Goal: Information Seeking & Learning: Learn about a topic

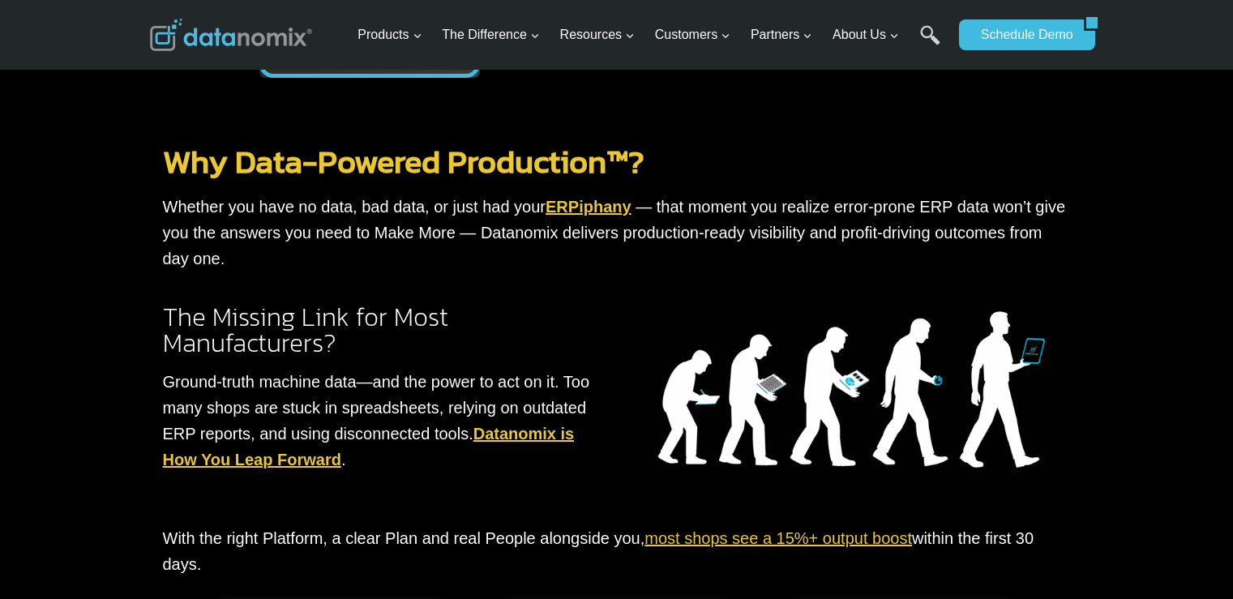
scroll to position [1703, 0]
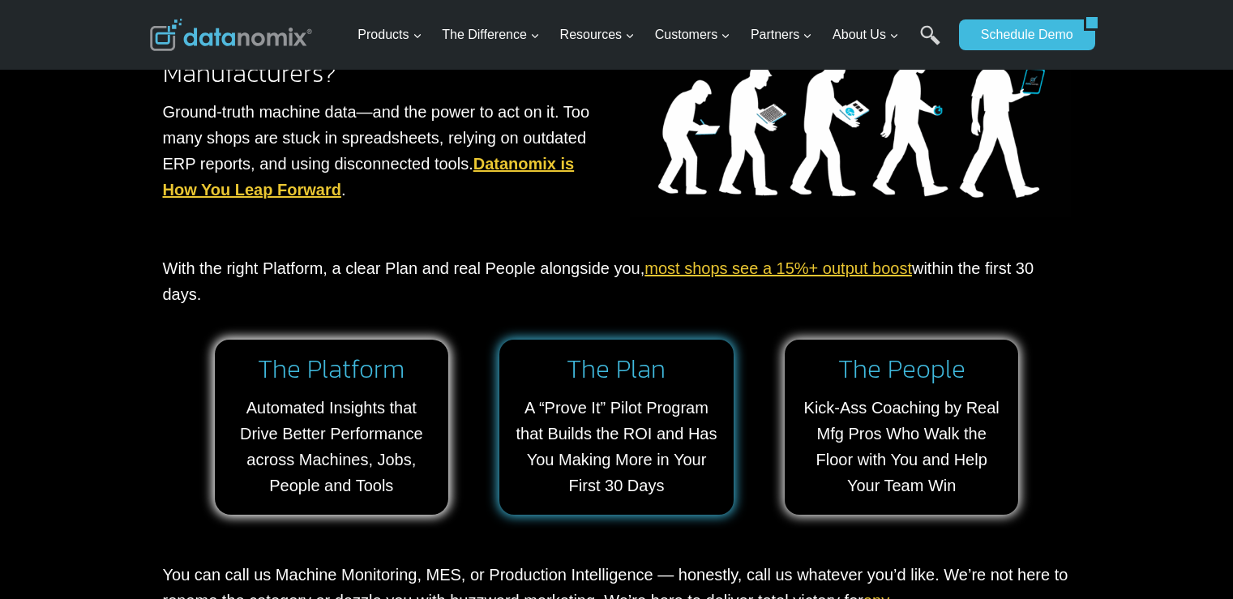
click at [641, 479] on link at bounding box center [616, 427] width 234 height 175
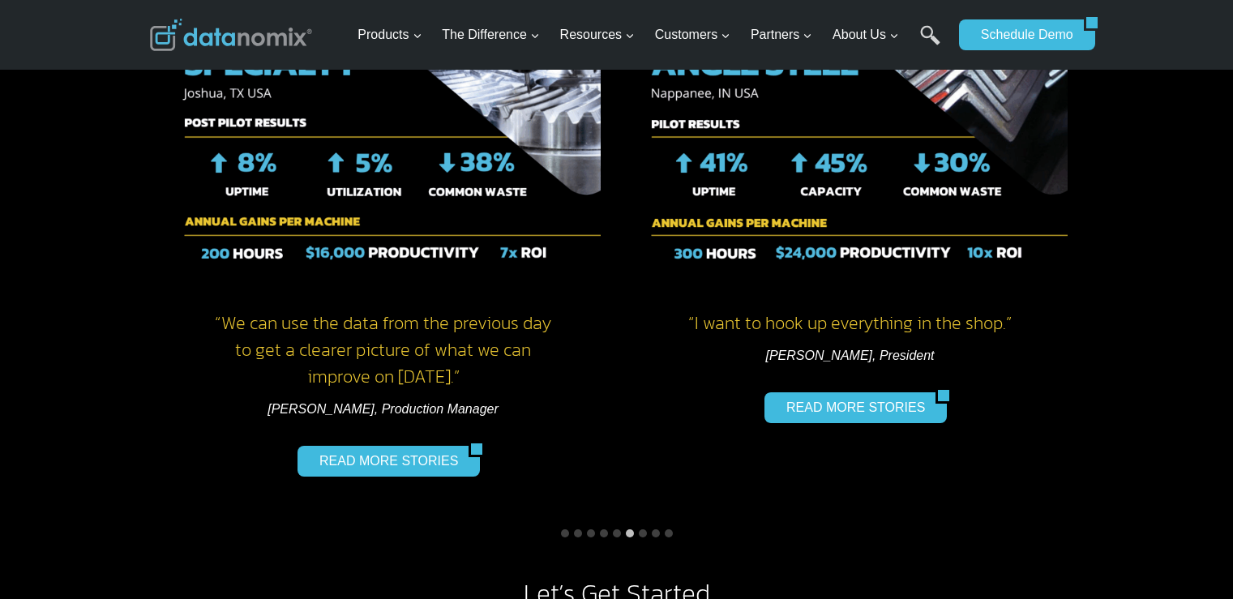
scroll to position [1378, 0]
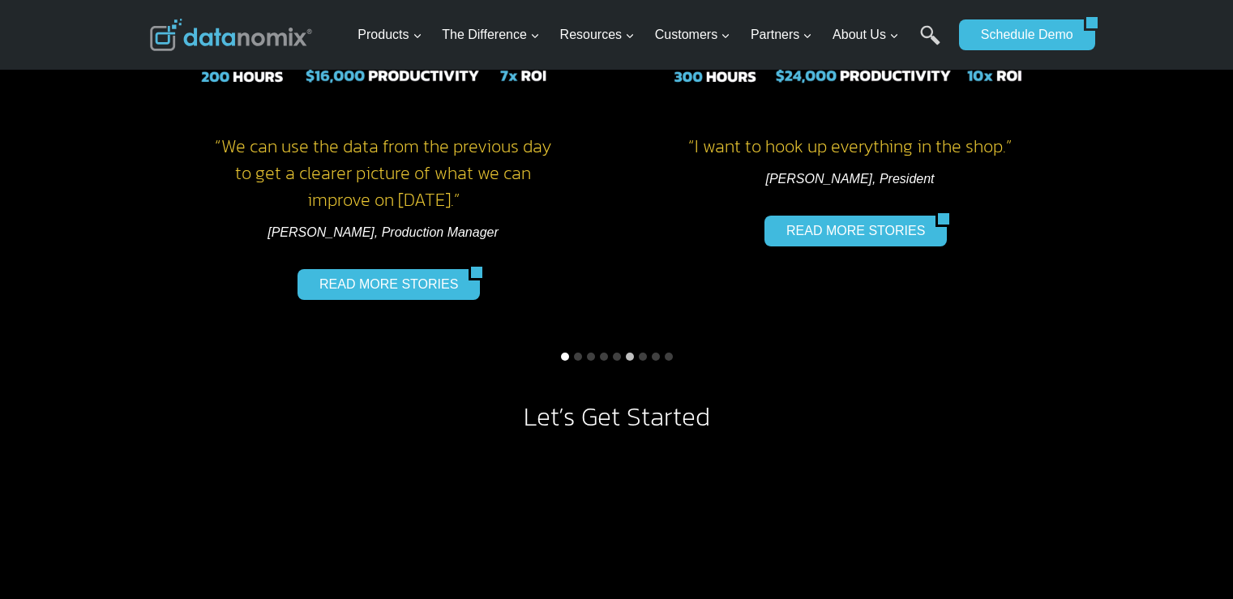
click at [564, 354] on button "Go to slide 1" at bounding box center [565, 357] width 8 height 8
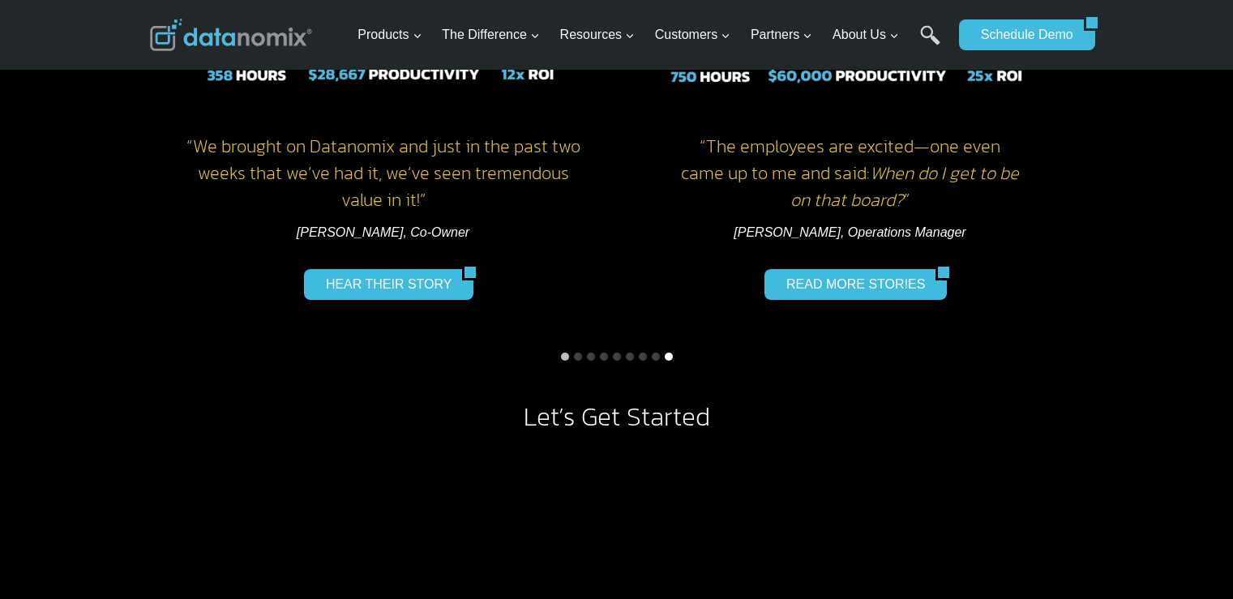
click at [667, 358] on button "Go to slide 9" at bounding box center [669, 357] width 8 height 8
